Goal: Information Seeking & Learning: Learn about a topic

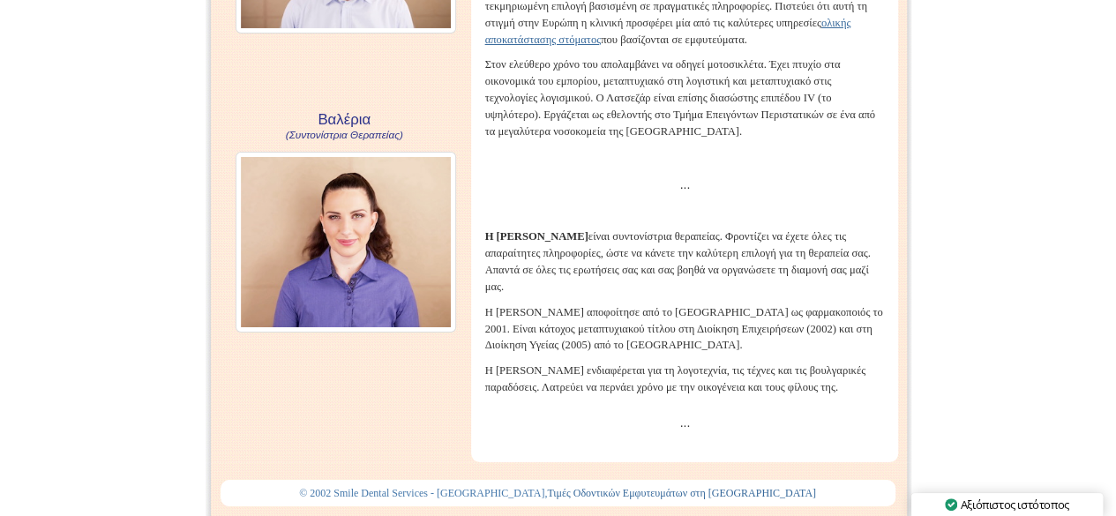
scroll to position [3577, 0]
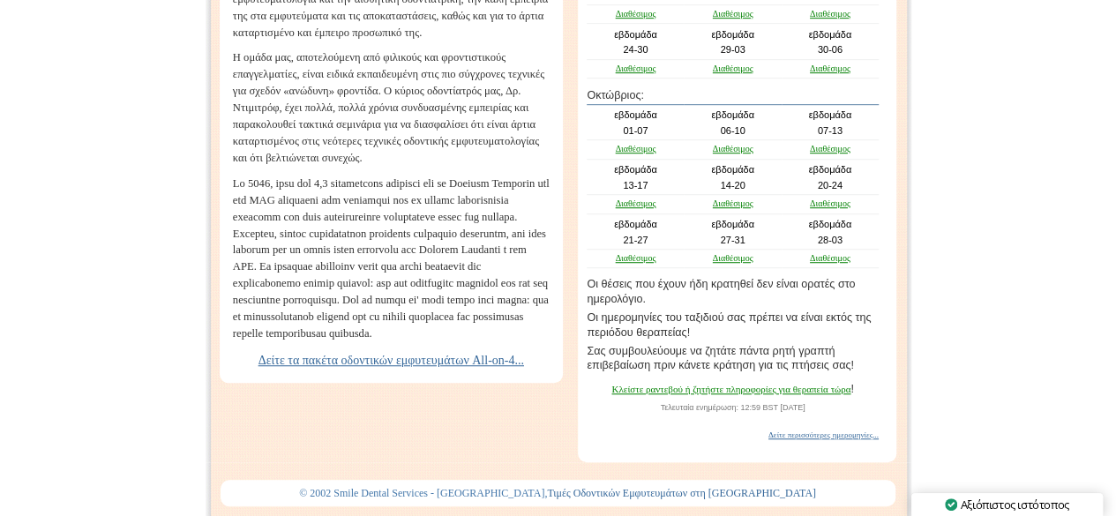
scroll to position [583, 0]
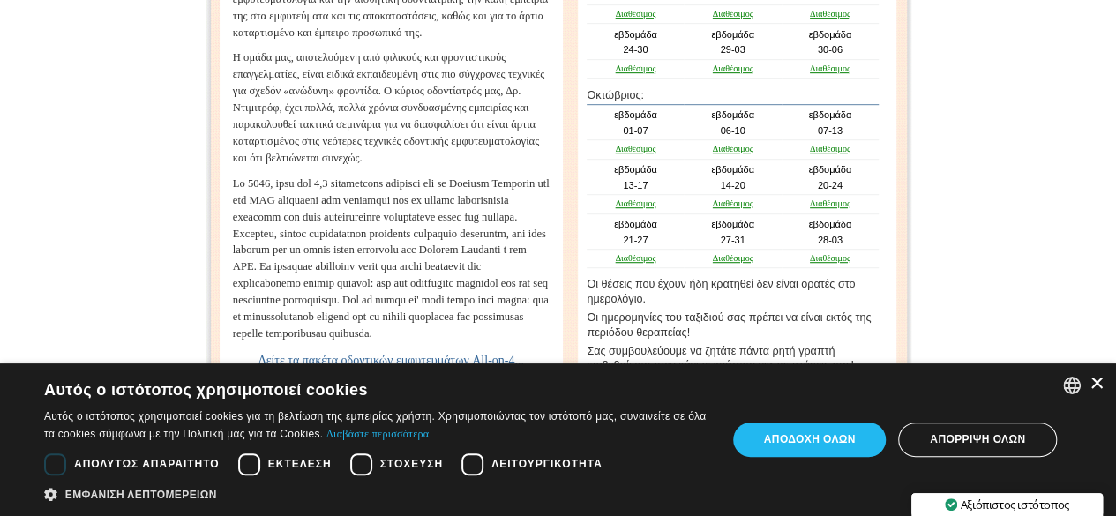
click at [1095, 380] on font "×" at bounding box center [1096, 383] width 15 height 28
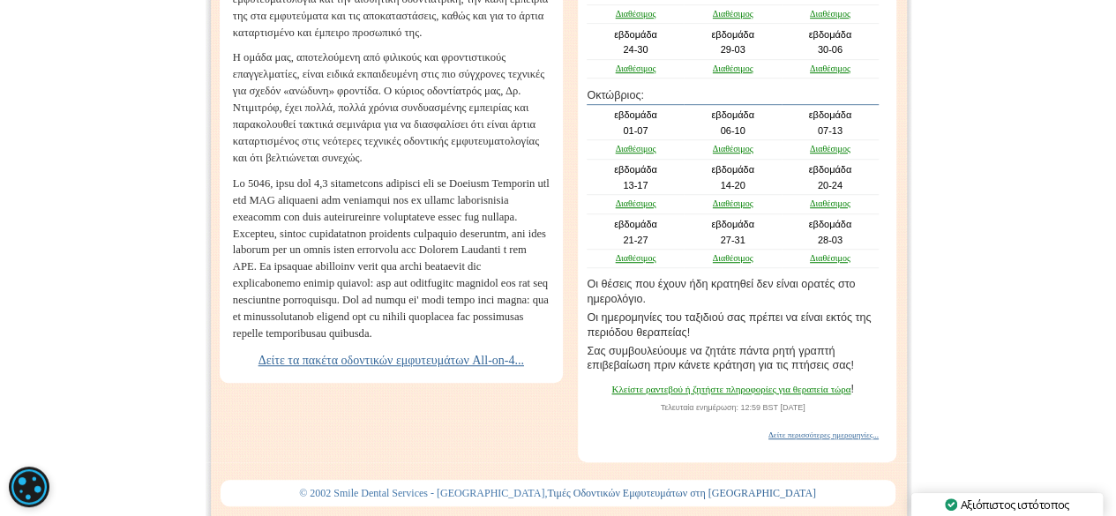
click at [386, 367] on font "Δείτε τα πακέτα οδοντικών εμφυτευμάτων All-on-4..." at bounding box center [390, 360] width 265 height 13
